Goal: Entertainment & Leisure: Consume media (video, audio)

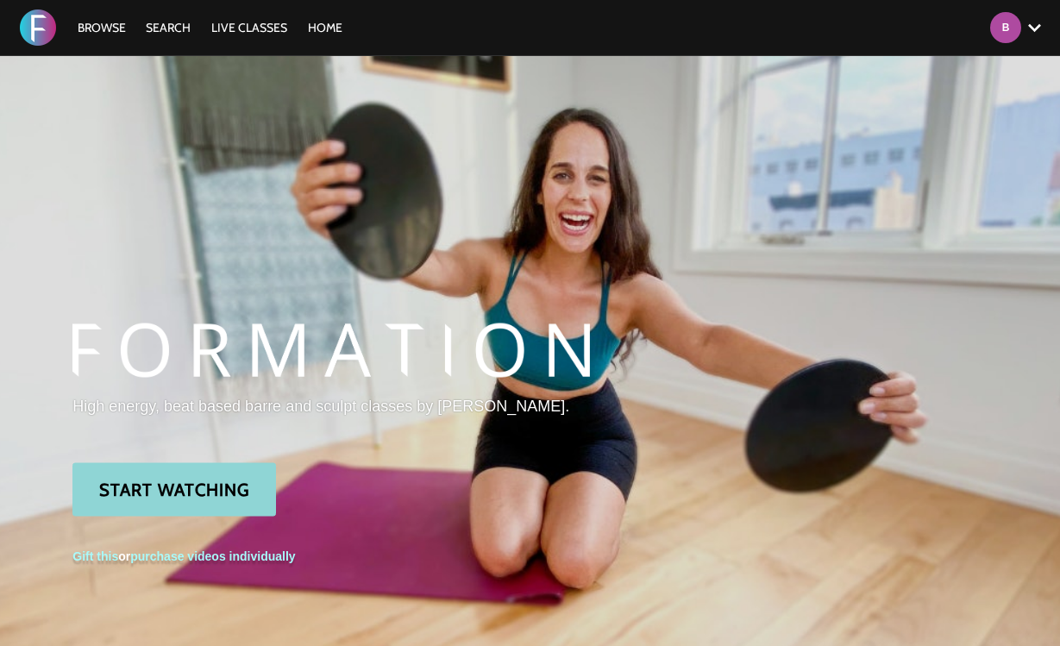
click at [192, 489] on link "Start Watching" at bounding box center [174, 488] width 204 height 53
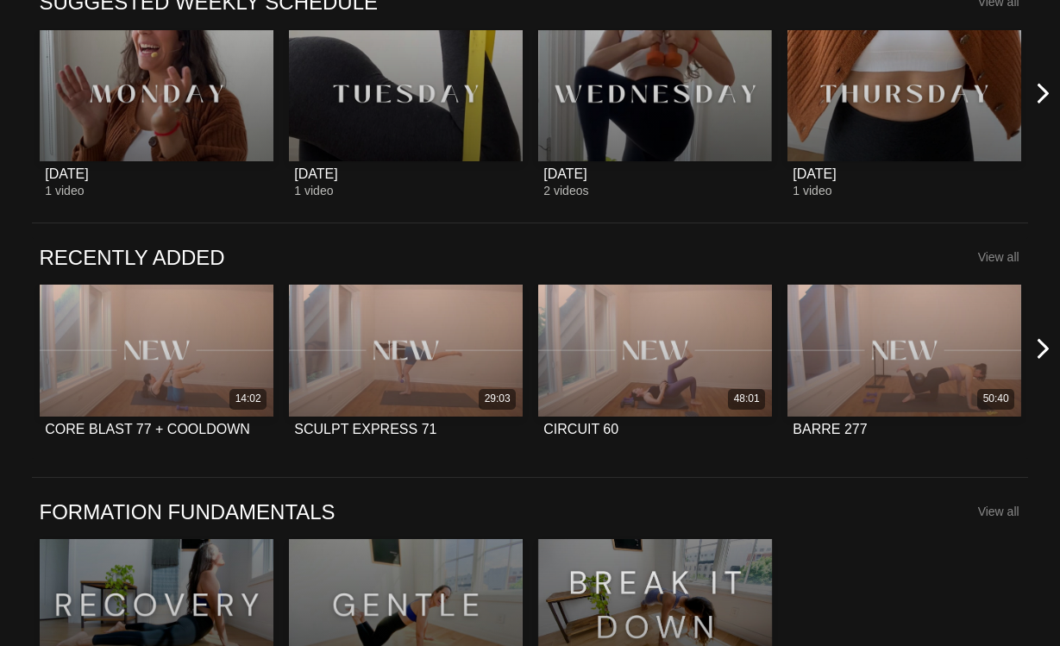
scroll to position [1002, 0]
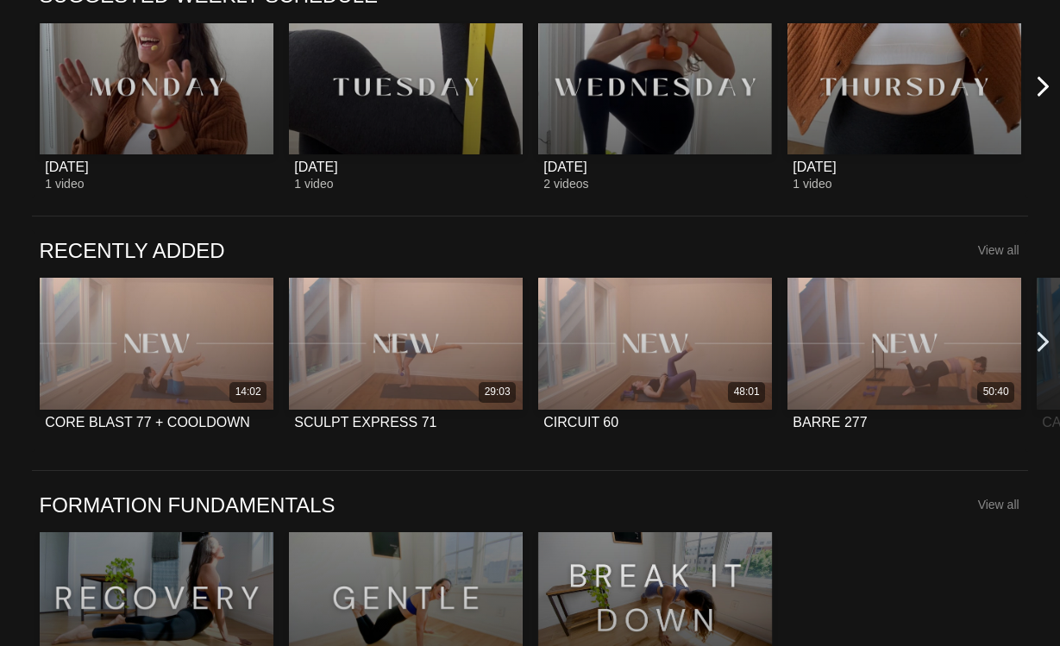
click at [1041, 340] on icon at bounding box center [1044, 341] width 22 height 22
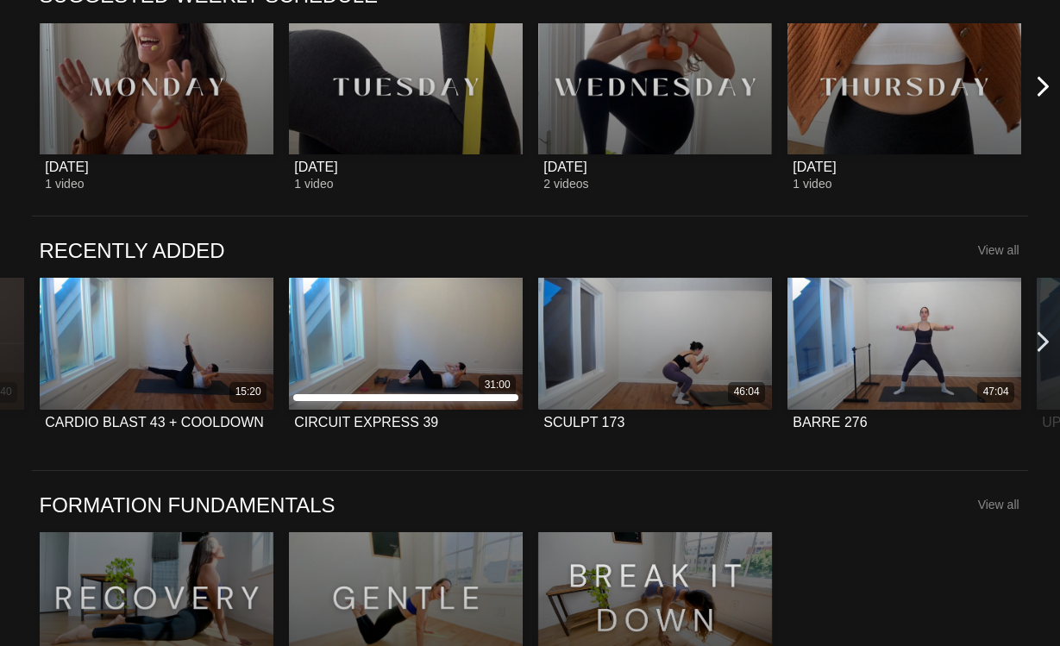
click at [1041, 340] on icon at bounding box center [1044, 341] width 22 height 22
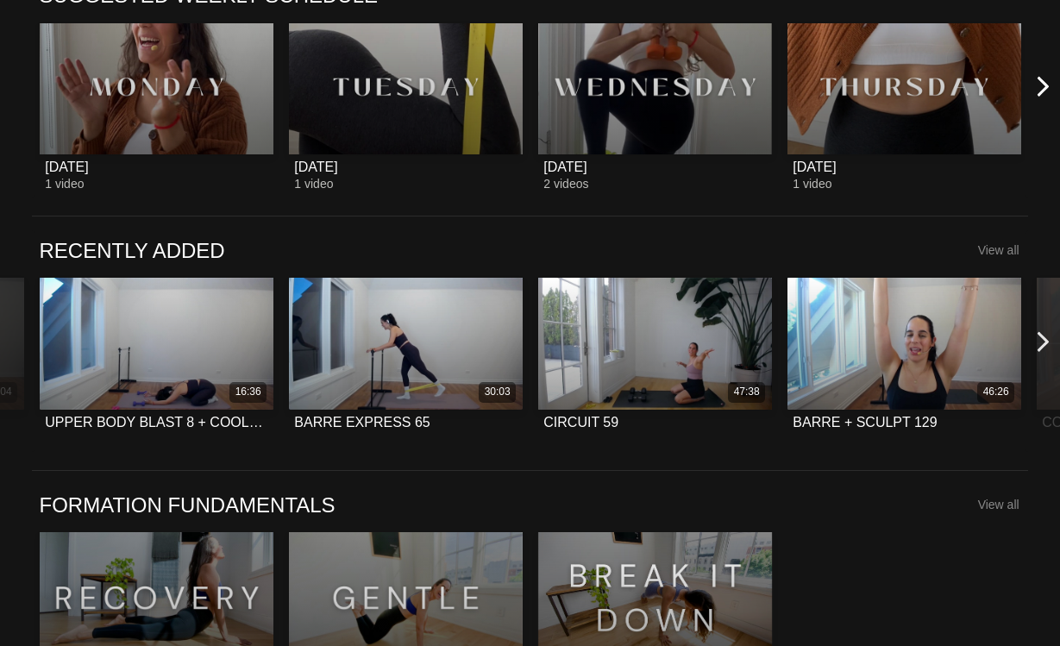
click at [1041, 340] on icon at bounding box center [1044, 341] width 22 height 22
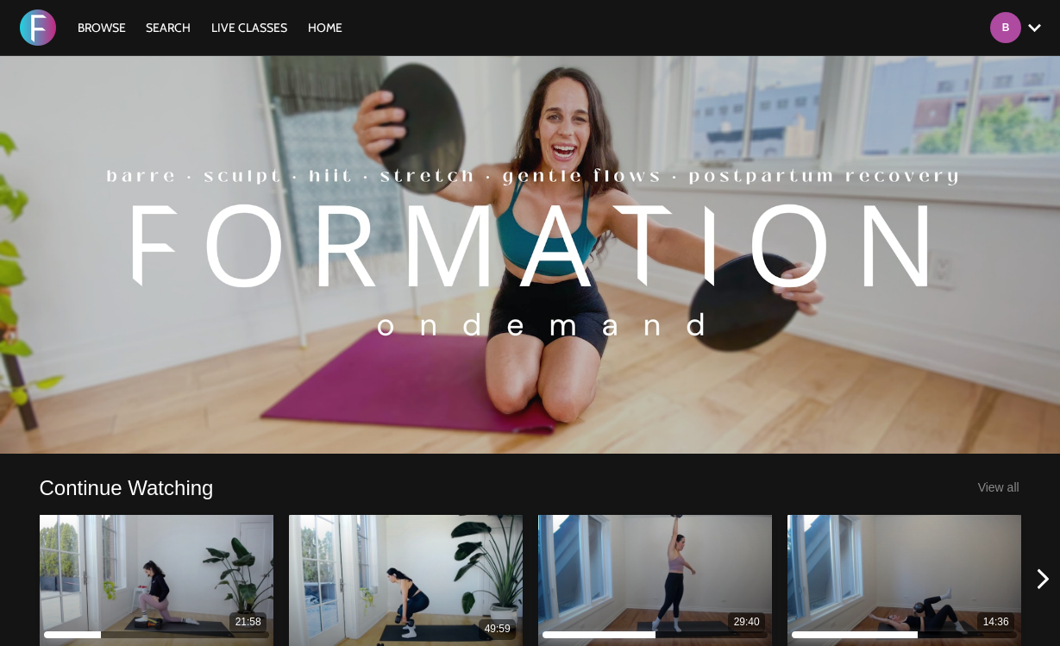
scroll to position [0, 0]
click at [166, 22] on link "Search" at bounding box center [168, 28] width 62 height 16
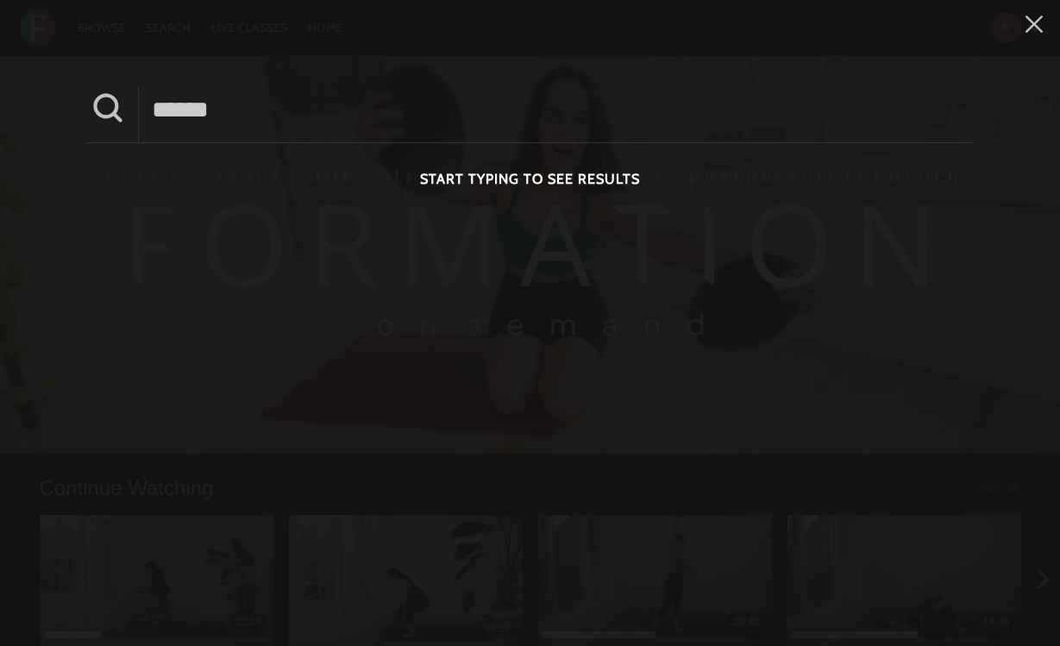
click at [182, 102] on input at bounding box center [556, 109] width 835 height 47
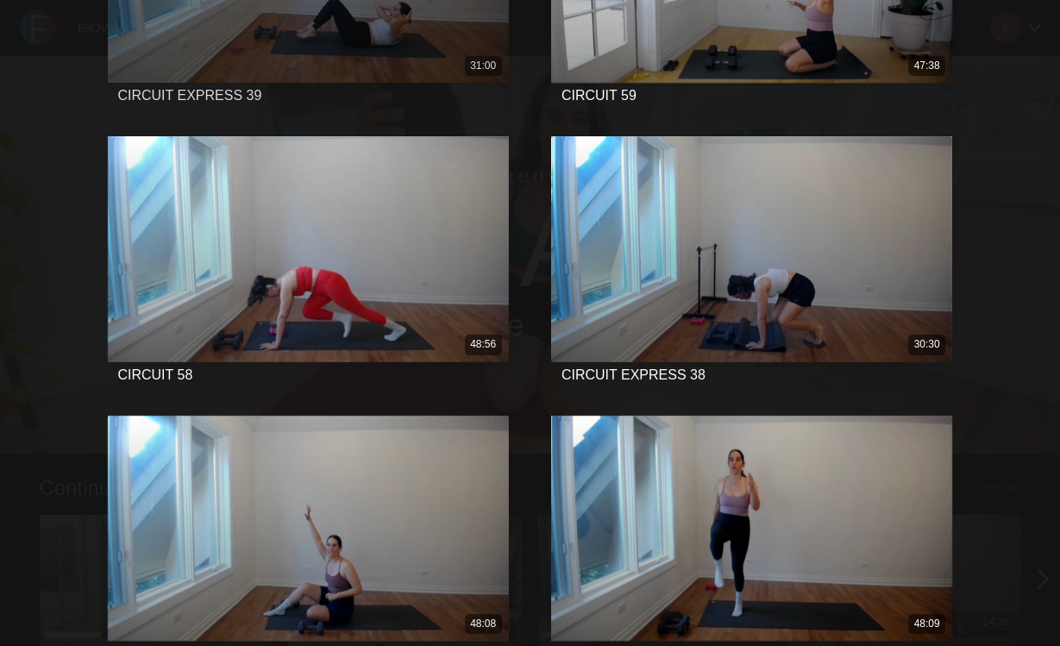
scroll to position [670, 0]
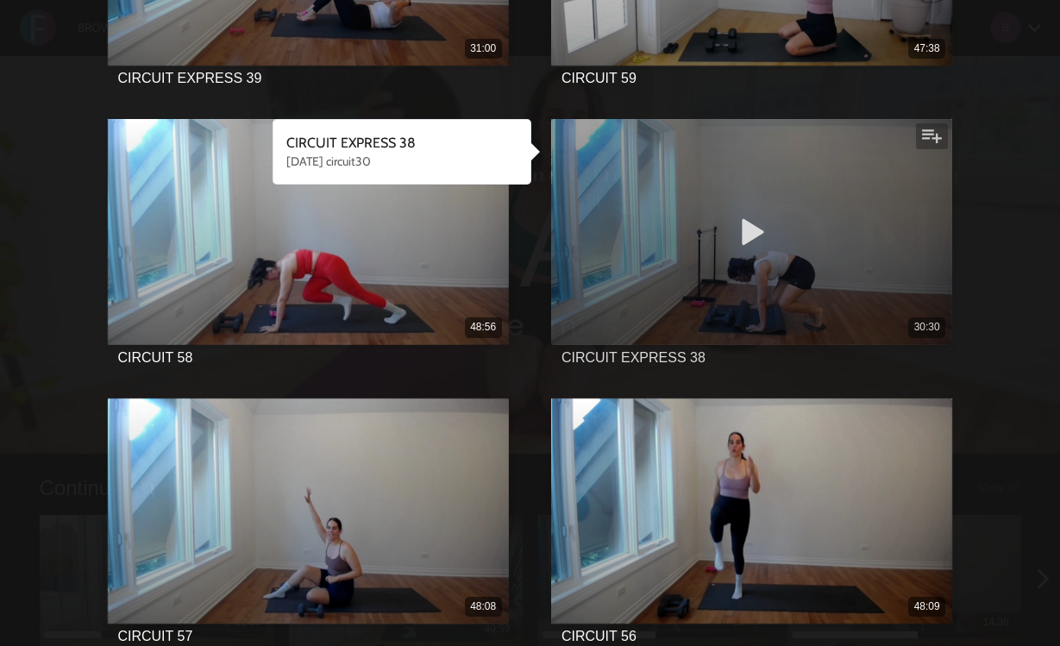
type input "*******"
click at [840, 251] on div "30:30" at bounding box center [751, 231] width 401 height 225
